Goal: Navigation & Orientation: Find specific page/section

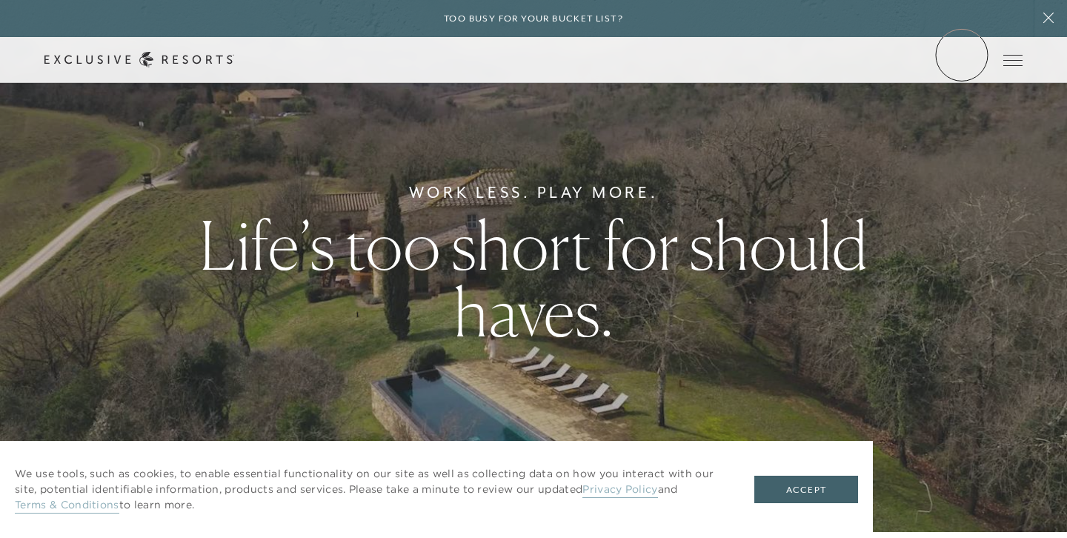
click at [0, 0] on link "Member Login" at bounding box center [0, 0] width 0 height 0
